Goal: Navigation & Orientation: Understand site structure

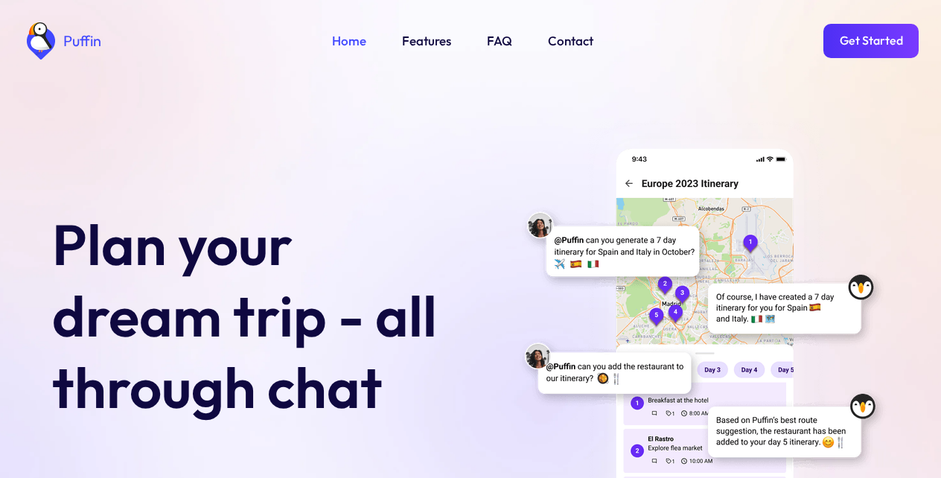
click at [870, 39] on link "Get Started" at bounding box center [870, 41] width 95 height 34
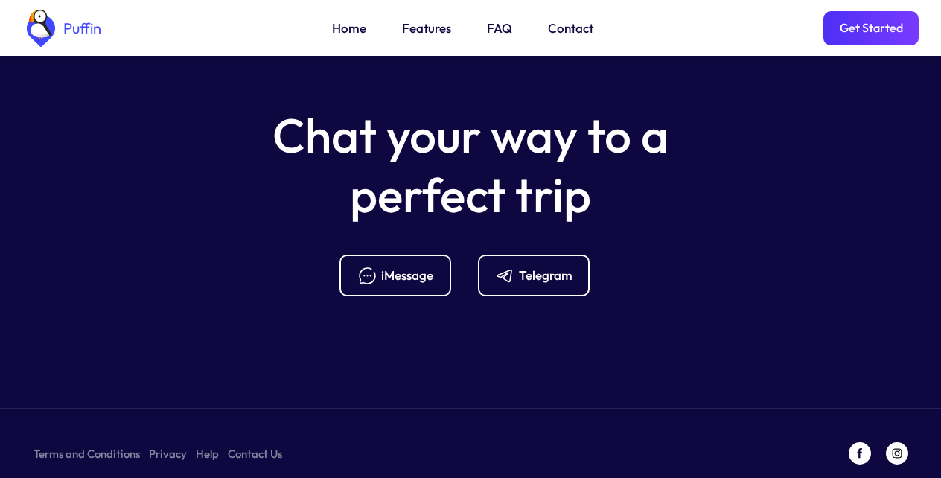
scroll to position [5909, 0]
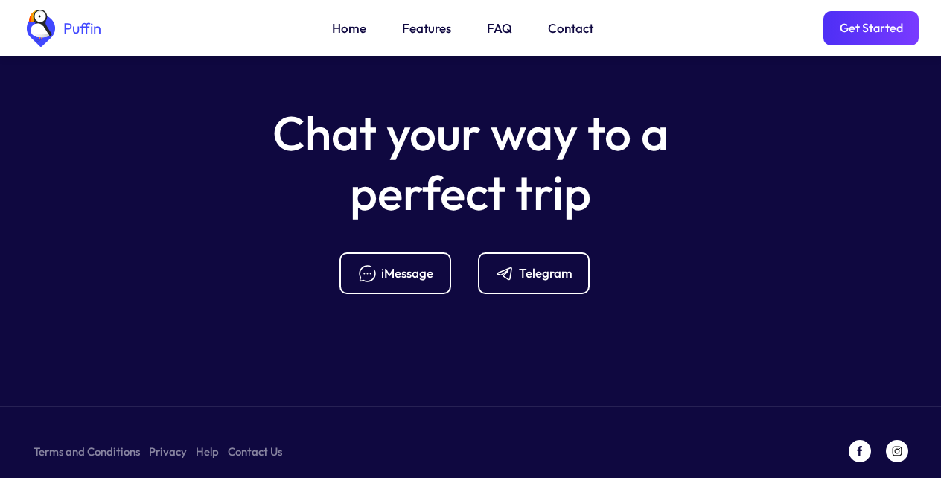
click at [496, 30] on link "FAQ" at bounding box center [499, 28] width 25 height 19
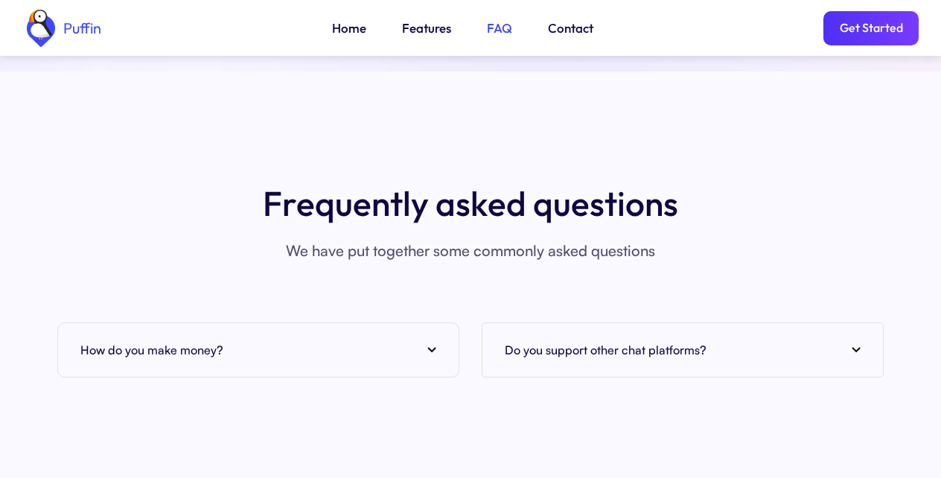
scroll to position [5427, 0]
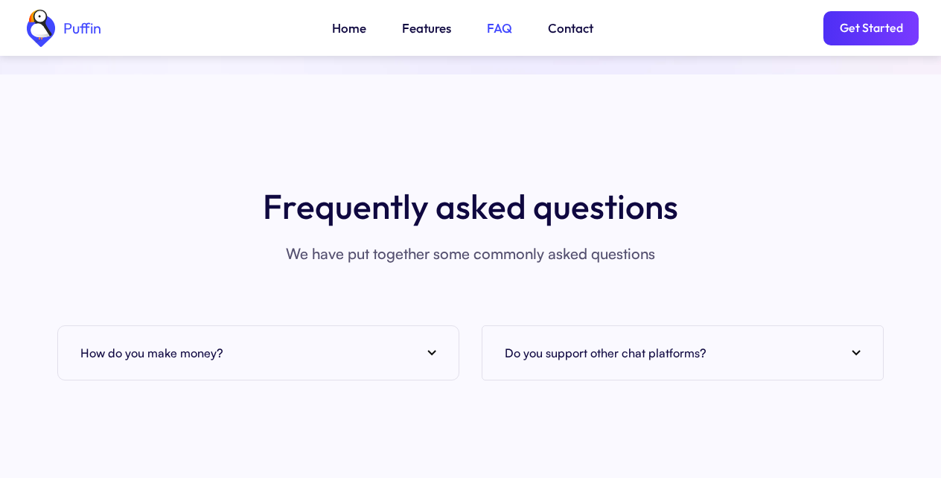
click at [152, 342] on h4 "How do you make money?" at bounding box center [151, 353] width 143 height 22
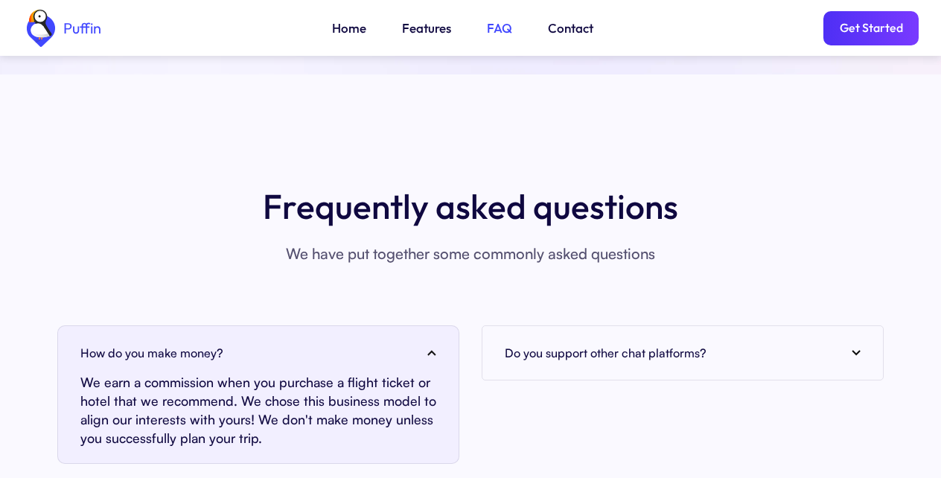
click at [604, 342] on h4 "Do you support other chat platforms?" at bounding box center [605, 353] width 202 height 22
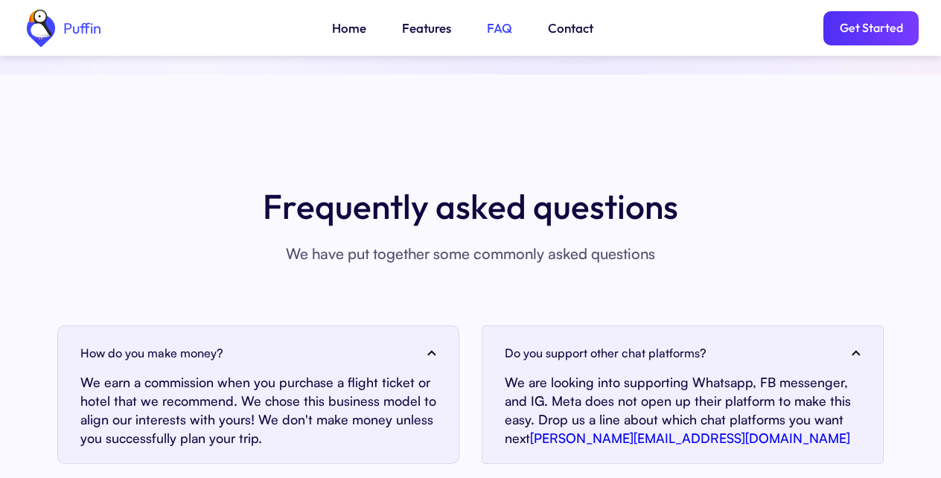
click at [420, 30] on link "Features" at bounding box center [426, 28] width 49 height 19
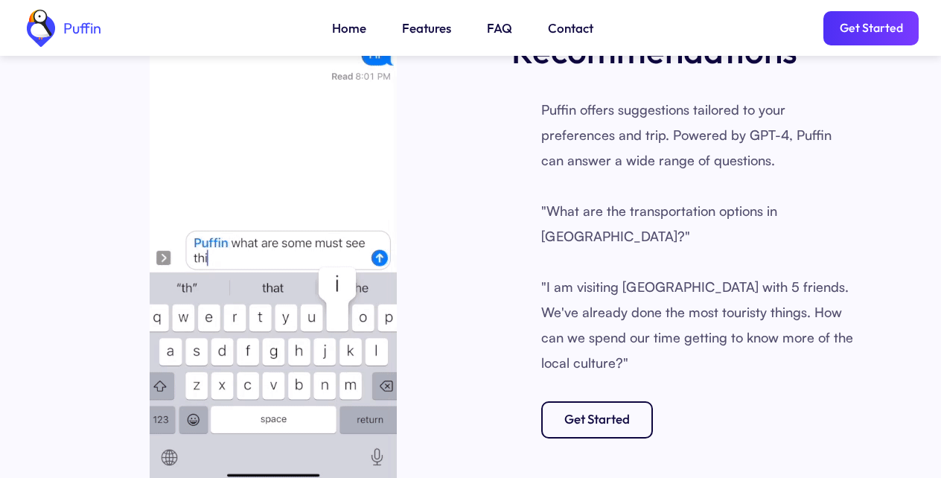
scroll to position [2180, 0]
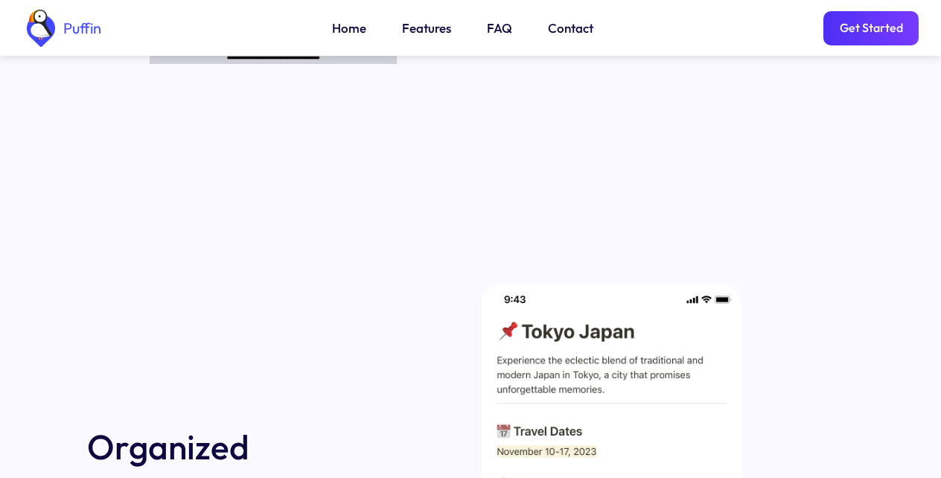
click at [495, 17] on div "Puffin Home Features FAQ Contact Get Started" at bounding box center [470, 28] width 896 height 56
click at [346, 31] on link "Home" at bounding box center [349, 28] width 34 height 19
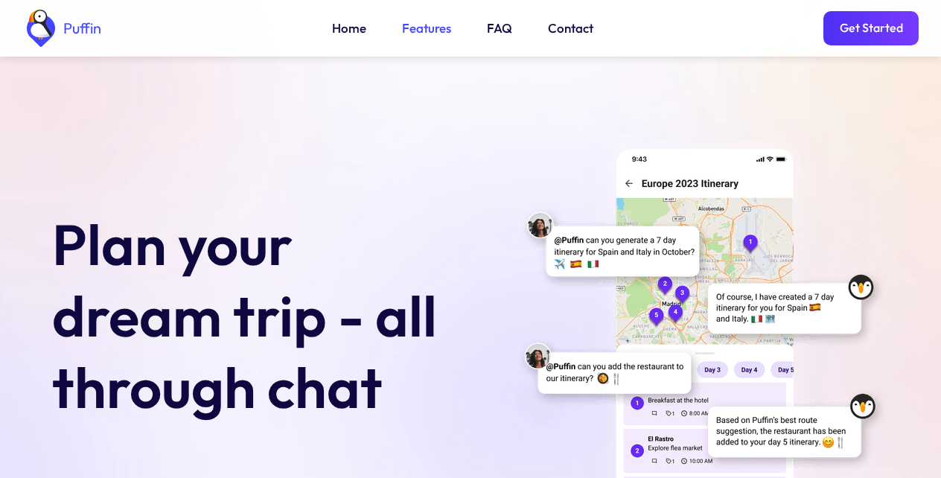
scroll to position [417, 0]
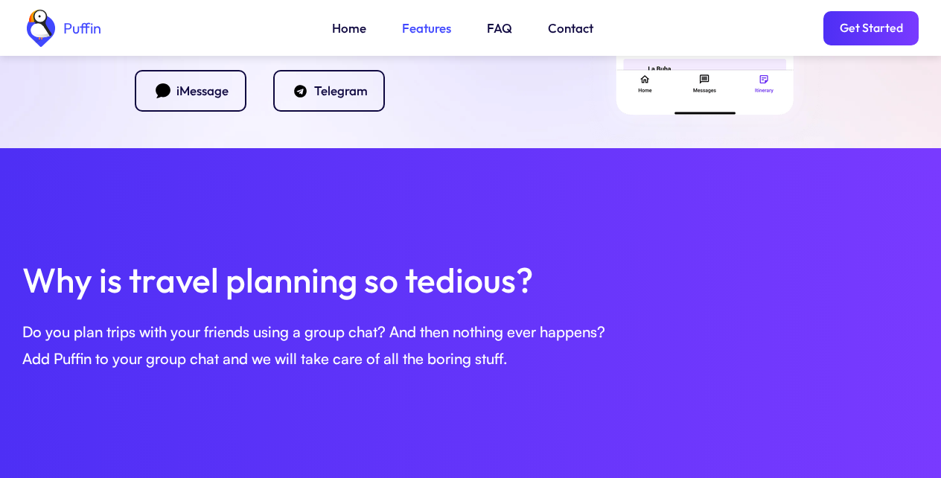
click at [583, 430] on section "Why is travel planning so tedious? Do you plan trips with your friends using a …" at bounding box center [470, 330] width 941 height 365
click at [325, 94] on div "Telegram" at bounding box center [341, 91] width 54 height 16
click at [563, 30] on link "Contact" at bounding box center [570, 28] width 45 height 19
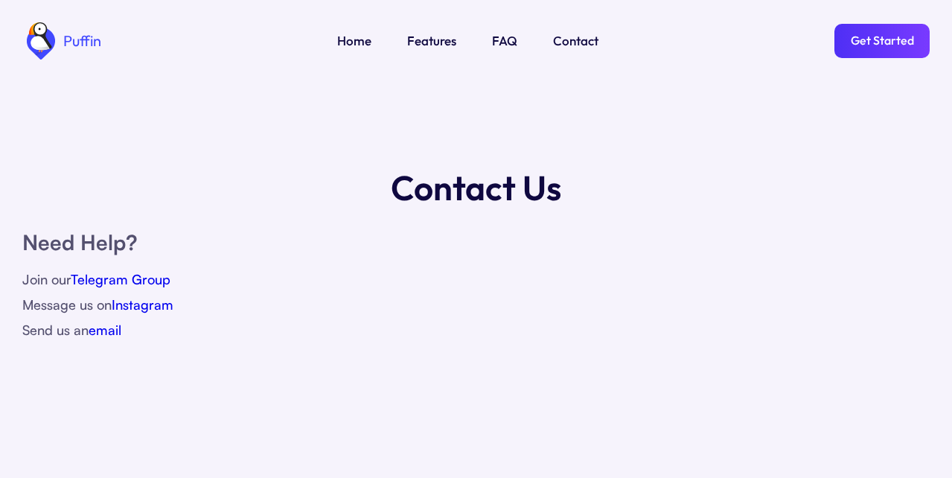
click at [346, 43] on link "Home" at bounding box center [354, 40] width 34 height 19
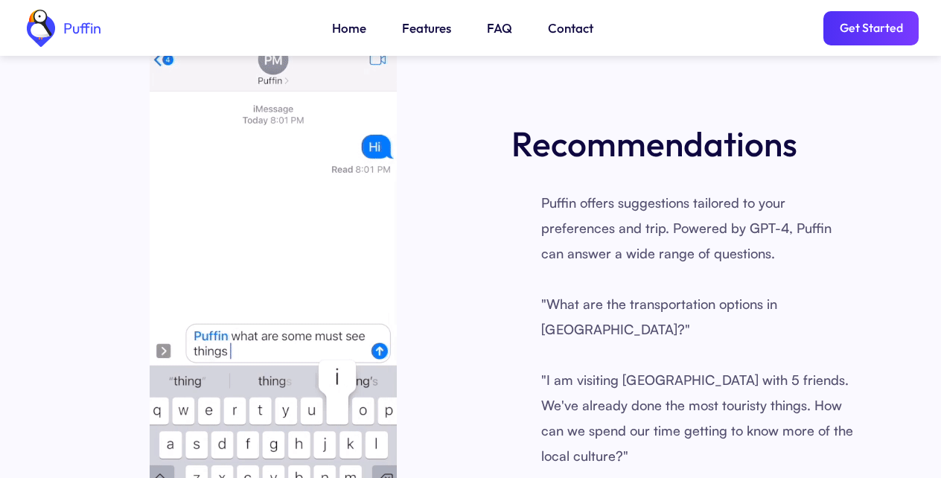
scroll to position [2087, 0]
